Goal: Find specific page/section: Find specific page/section

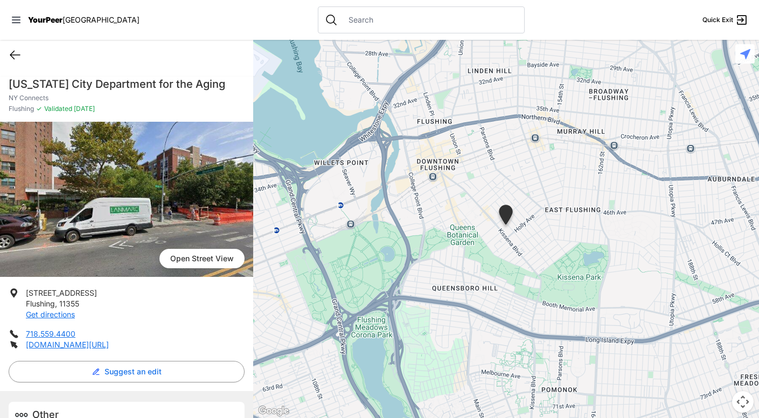
click at [15, 54] on icon at bounding box center [15, 55] width 10 height 8
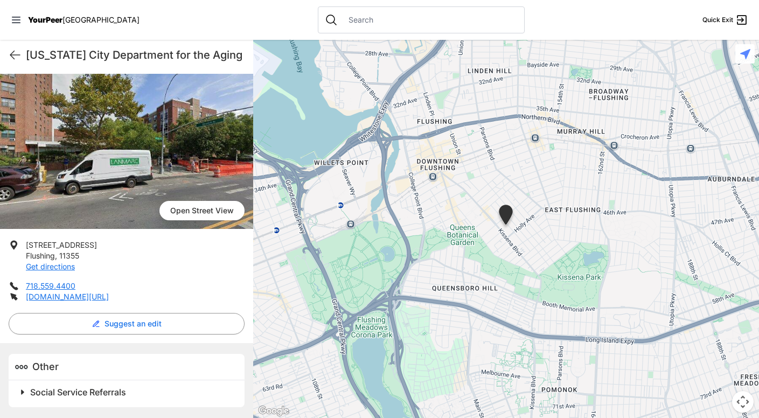
select select "recentlyUpdated"
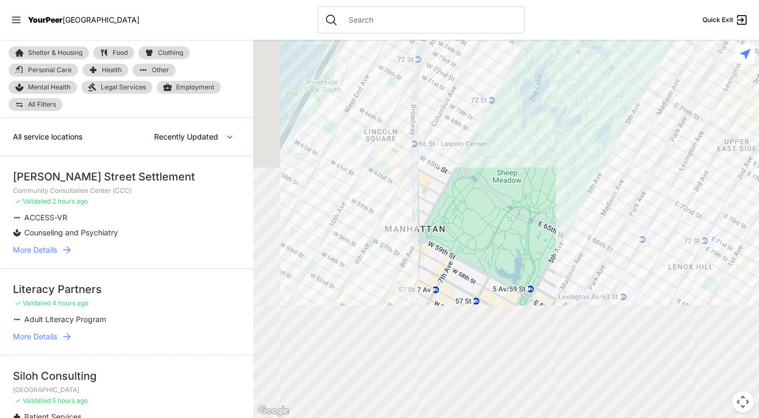
drag, startPoint x: 337, startPoint y: 308, endPoint x: 449, endPoint y: 98, distance: 237.6
click at [448, 99] on div at bounding box center [506, 229] width 506 height 378
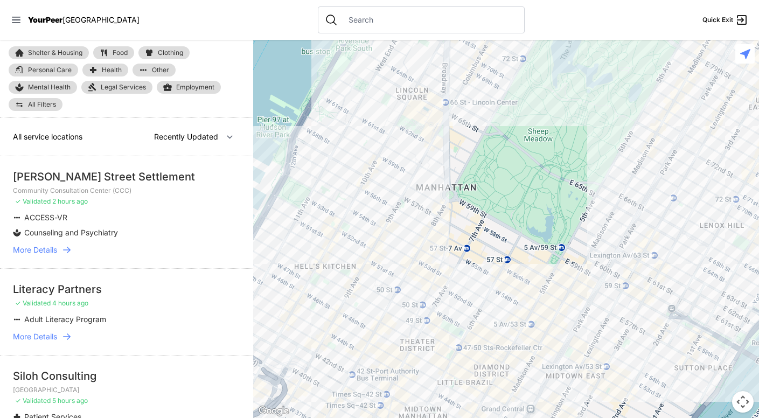
drag, startPoint x: 434, startPoint y: 193, endPoint x: 405, endPoint y: 187, distance: 30.3
click at [405, 187] on div at bounding box center [506, 229] width 506 height 378
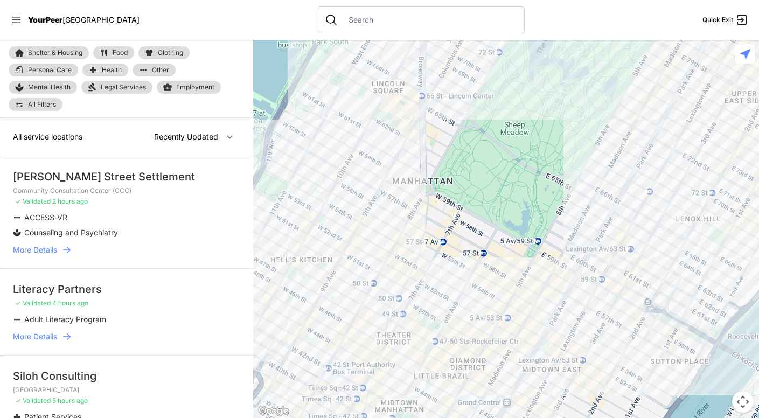
drag, startPoint x: 409, startPoint y: 222, endPoint x: 380, endPoint y: 218, distance: 29.5
click at [380, 218] on div at bounding box center [506, 229] width 506 height 378
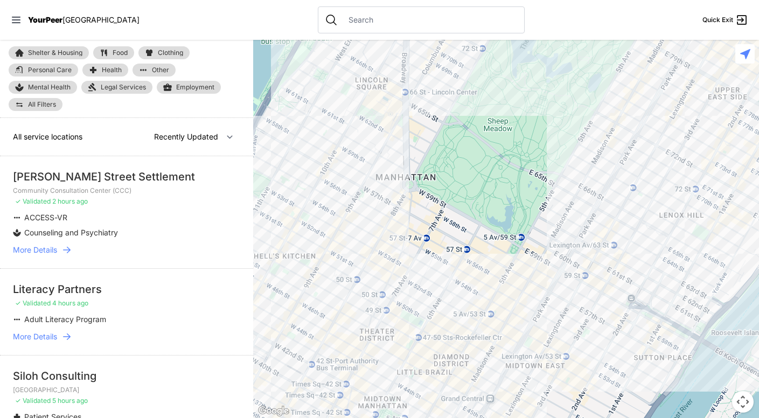
drag, startPoint x: 375, startPoint y: 178, endPoint x: 388, endPoint y: 259, distance: 81.7
click at [388, 259] on div at bounding box center [506, 229] width 506 height 378
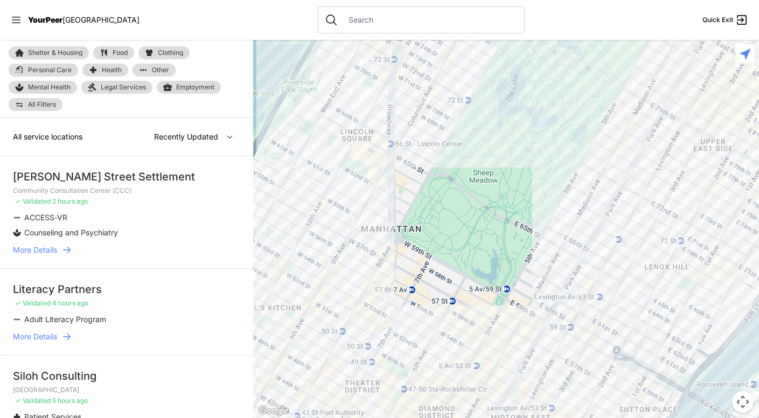
drag, startPoint x: 424, startPoint y: 223, endPoint x: 392, endPoint y: 217, distance: 33.4
click at [392, 217] on div at bounding box center [506, 229] width 506 height 378
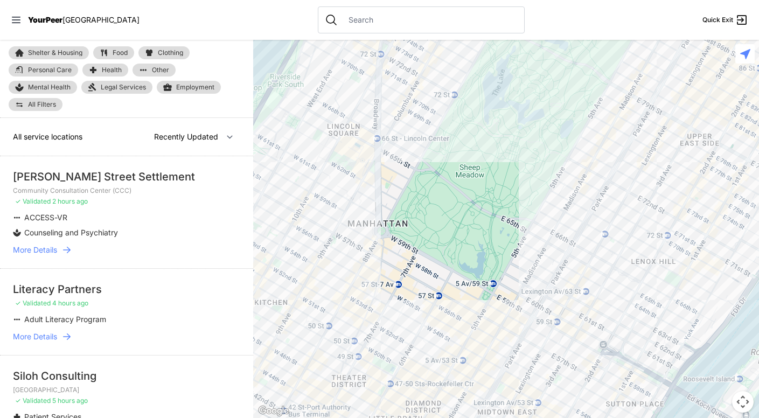
drag, startPoint x: 395, startPoint y: 270, endPoint x: 367, endPoint y: 264, distance: 28.0
click at [367, 264] on div at bounding box center [506, 229] width 506 height 378
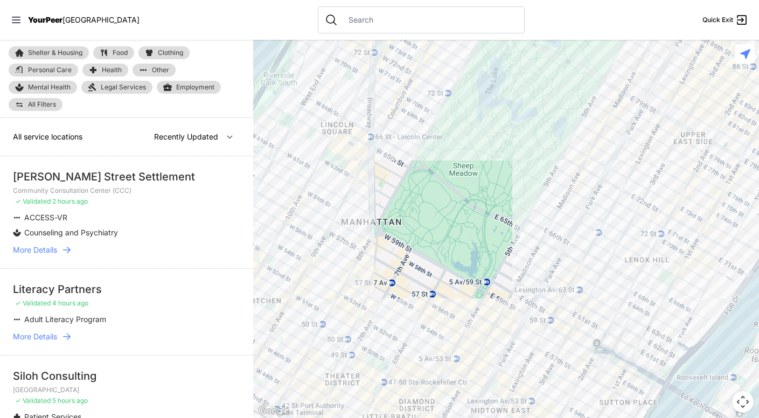
drag, startPoint x: 367, startPoint y: 264, endPoint x: 350, endPoint y: 260, distance: 18.4
click at [350, 260] on div at bounding box center [506, 229] width 506 height 378
drag, startPoint x: 328, startPoint y: 229, endPoint x: 360, endPoint y: 254, distance: 40.3
click at [360, 254] on div at bounding box center [506, 229] width 506 height 378
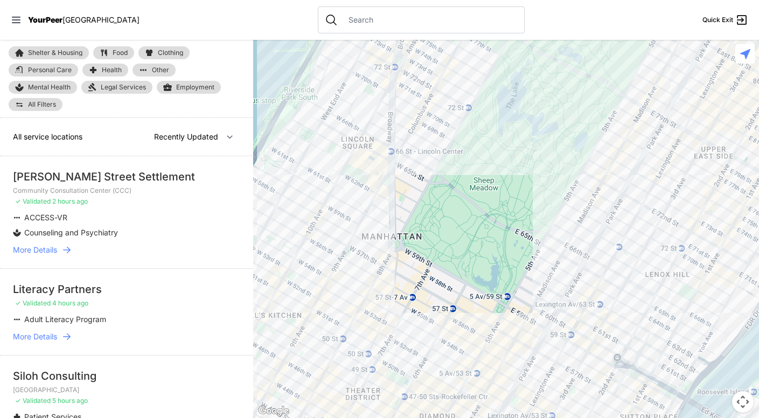
drag, startPoint x: 414, startPoint y: 217, endPoint x: 386, endPoint y: 214, distance: 28.7
click at [386, 214] on div at bounding box center [506, 229] width 506 height 378
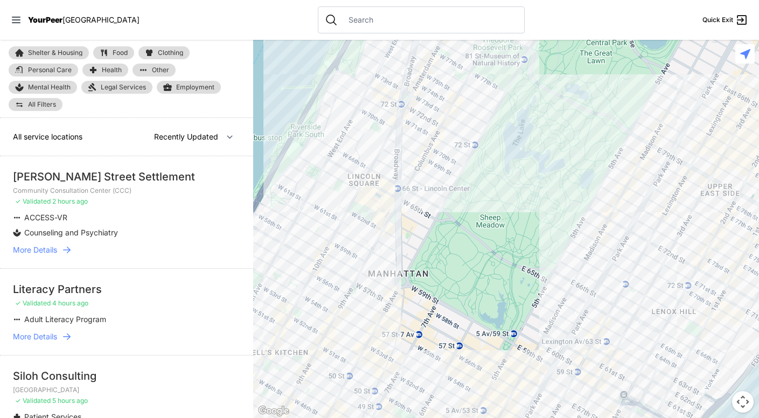
click at [393, 248] on div at bounding box center [506, 229] width 506 height 378
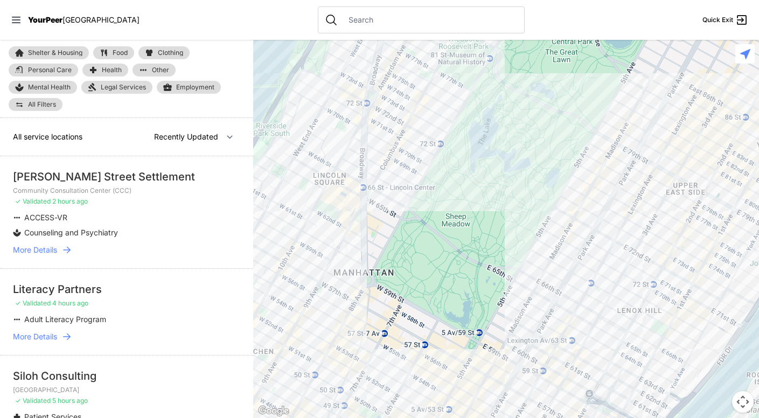
drag, startPoint x: 393, startPoint y: 248, endPoint x: 355, endPoint y: 242, distance: 38.6
click at [355, 242] on div at bounding box center [506, 229] width 506 height 378
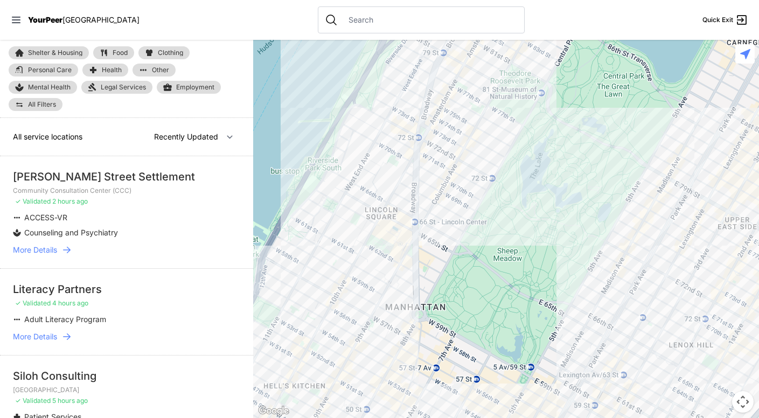
drag, startPoint x: 355, startPoint y: 242, endPoint x: 416, endPoint y: 277, distance: 70.2
click at [416, 277] on div at bounding box center [506, 229] width 506 height 378
drag, startPoint x: 416, startPoint y: 277, endPoint x: 439, endPoint y: 296, distance: 29.9
click at [439, 296] on div at bounding box center [506, 229] width 506 height 378
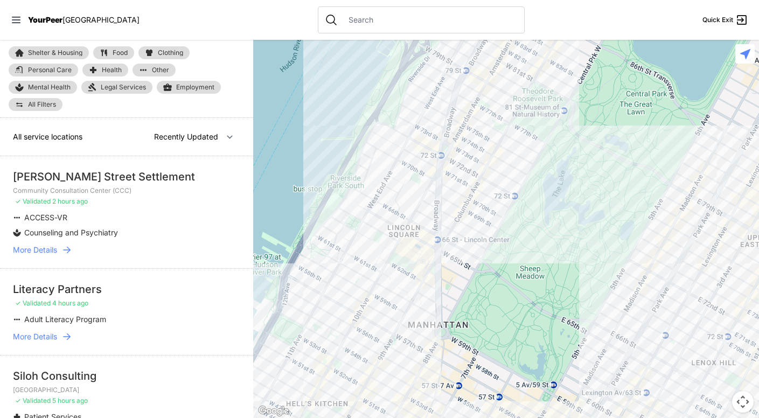
drag, startPoint x: 439, startPoint y: 296, endPoint x: 304, endPoint y: 249, distance: 142.8
click at [304, 249] on div at bounding box center [506, 229] width 506 height 378
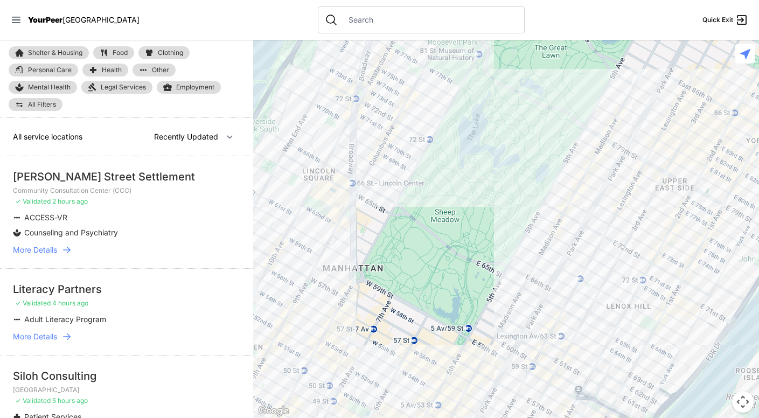
drag, startPoint x: 320, startPoint y: 238, endPoint x: 399, endPoint y: 242, distance: 79.3
click at [399, 242] on div at bounding box center [506, 229] width 506 height 378
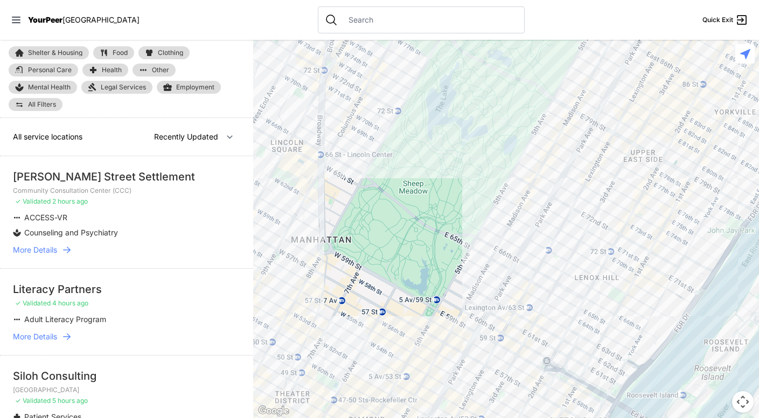
drag, startPoint x: 382, startPoint y: 247, endPoint x: 347, endPoint y: 219, distance: 44.8
click at [347, 219] on div at bounding box center [506, 229] width 506 height 378
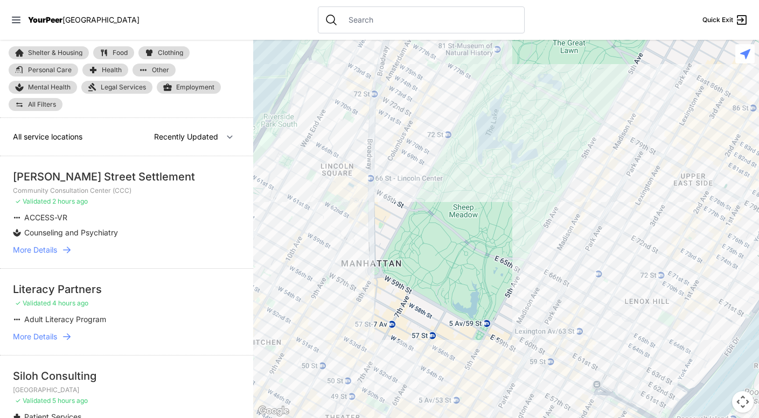
drag, startPoint x: 353, startPoint y: 187, endPoint x: 417, endPoint y: 218, distance: 71.8
click at [417, 218] on div at bounding box center [506, 229] width 506 height 378
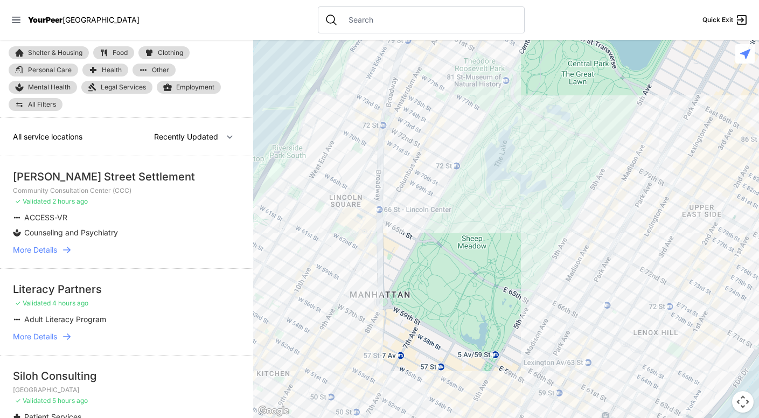
drag, startPoint x: 417, startPoint y: 218, endPoint x: 417, endPoint y: 252, distance: 33.4
click at [417, 252] on div at bounding box center [506, 229] width 506 height 378
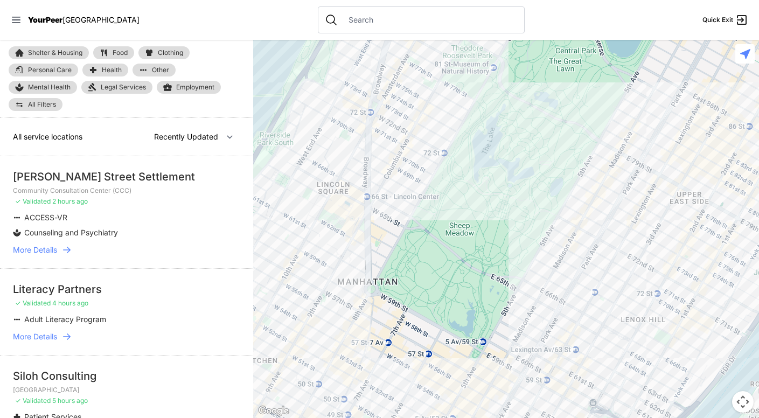
drag, startPoint x: 381, startPoint y: 275, endPoint x: 368, endPoint y: 256, distance: 22.6
click at [368, 256] on div at bounding box center [506, 229] width 506 height 378
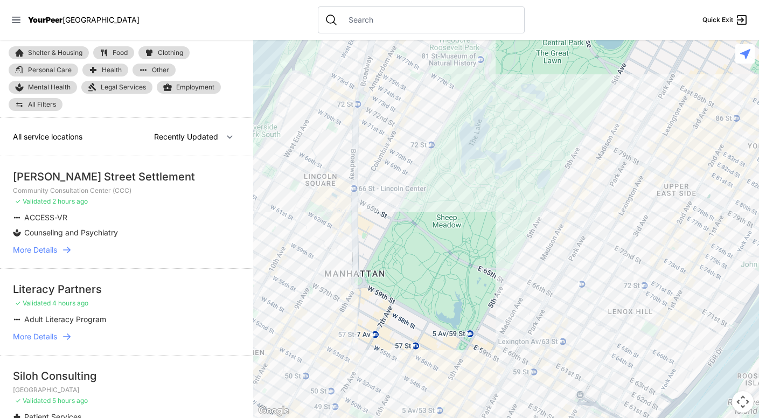
drag, startPoint x: 404, startPoint y: 260, endPoint x: 385, endPoint y: 251, distance: 20.7
click at [385, 251] on div at bounding box center [506, 229] width 506 height 378
click at [364, 257] on div at bounding box center [506, 229] width 506 height 378
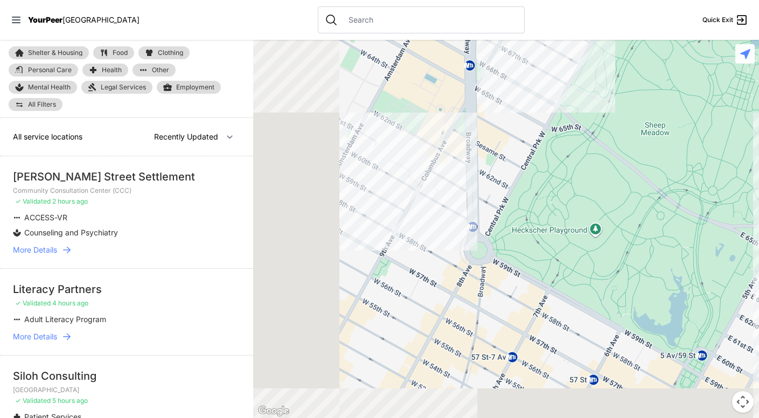
drag, startPoint x: 324, startPoint y: 234, endPoint x: 475, endPoint y: 164, distance: 166.3
click at [475, 164] on div at bounding box center [506, 229] width 506 height 378
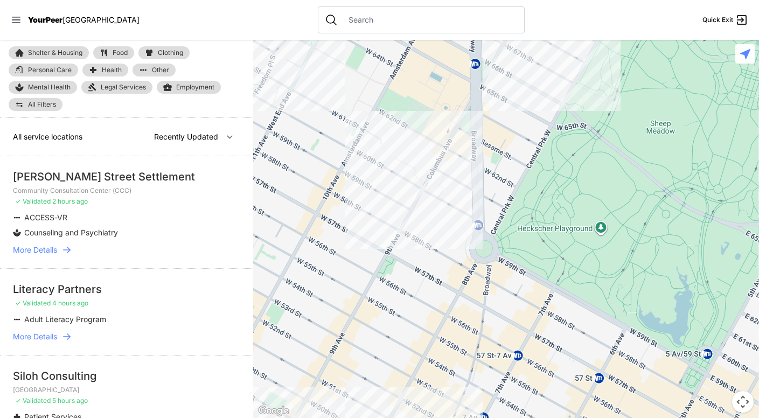
click at [358, 173] on div at bounding box center [506, 229] width 506 height 378
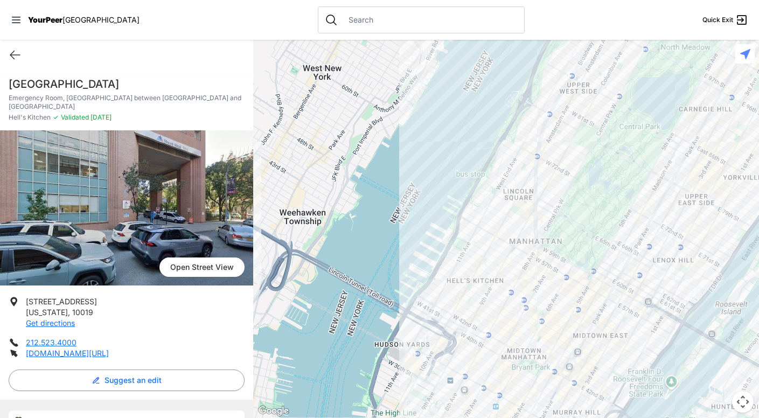
select select "recentlyUpdated"
